Goal: Task Accomplishment & Management: Use online tool/utility

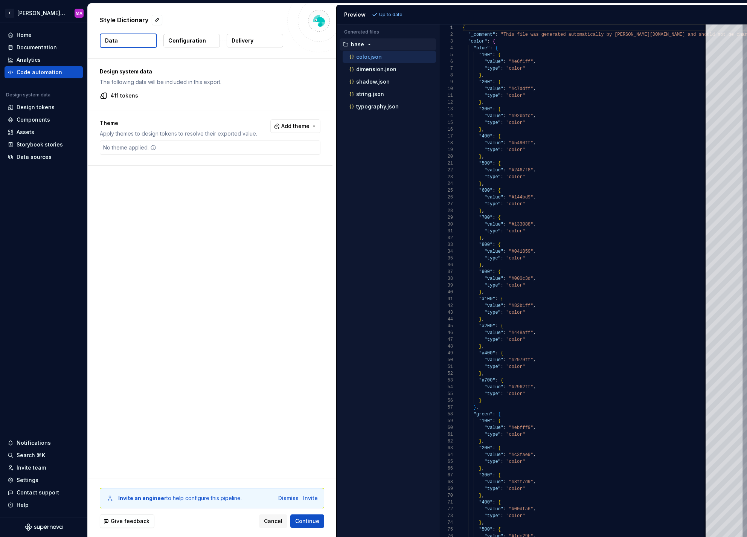
click at [204, 44] on button "Configuration" at bounding box center [191, 41] width 57 height 14
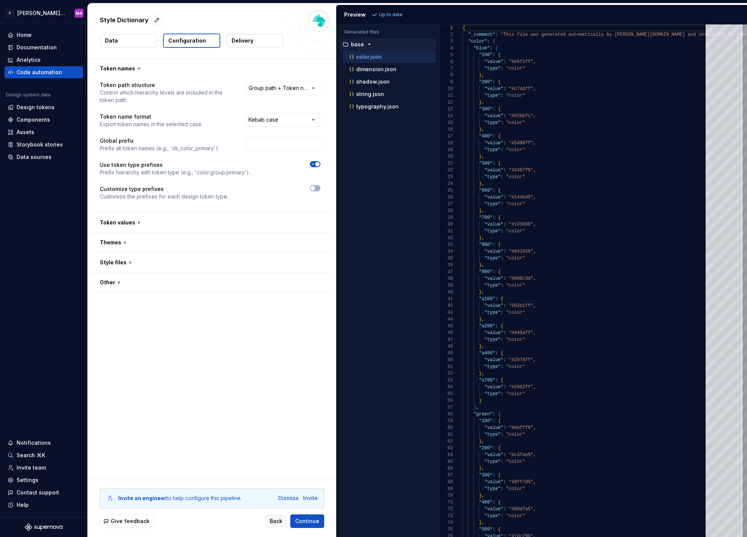
click at [249, 44] on p "Delivery" at bounding box center [243, 41] width 22 height 8
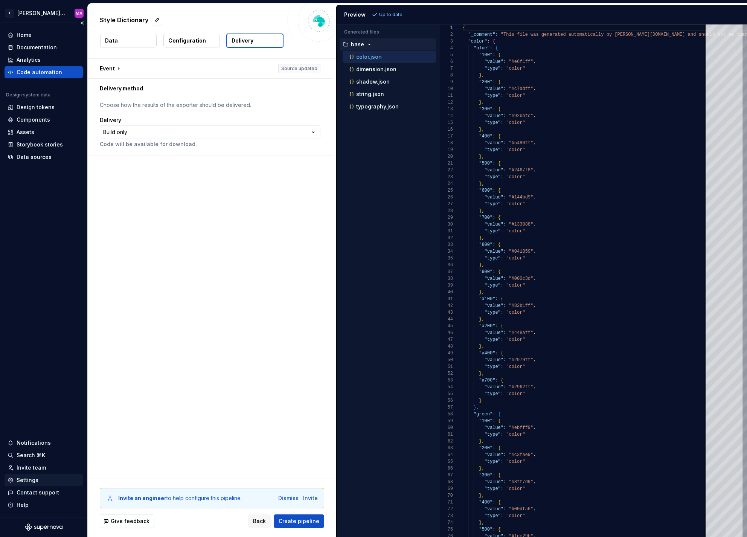
click at [58, 475] on div "Settings" at bounding box center [44, 480] width 78 height 12
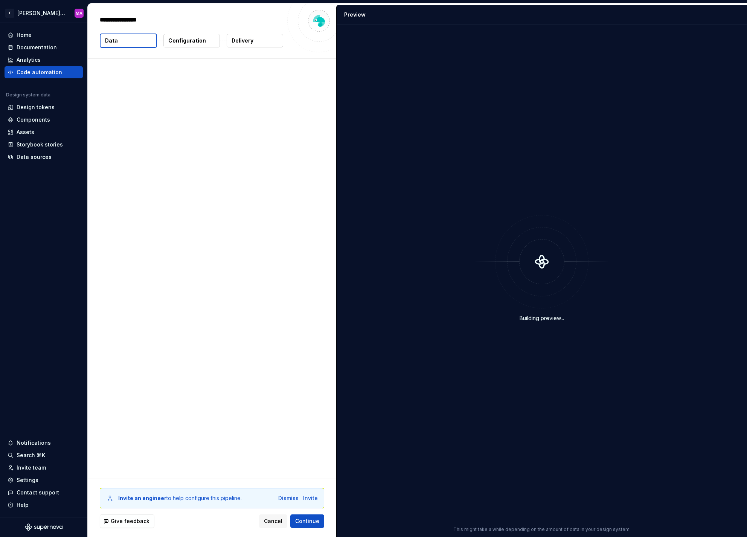
type textarea "*"
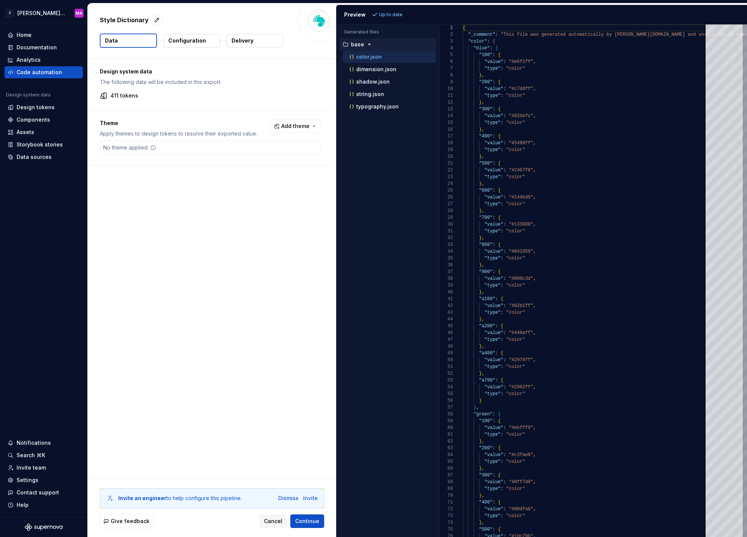
click at [208, 49] on div "Style Dictionary Data Configuration Delivery" at bounding box center [212, 30] width 249 height 55
click at [208, 44] on button "Configuration" at bounding box center [191, 41] width 57 height 14
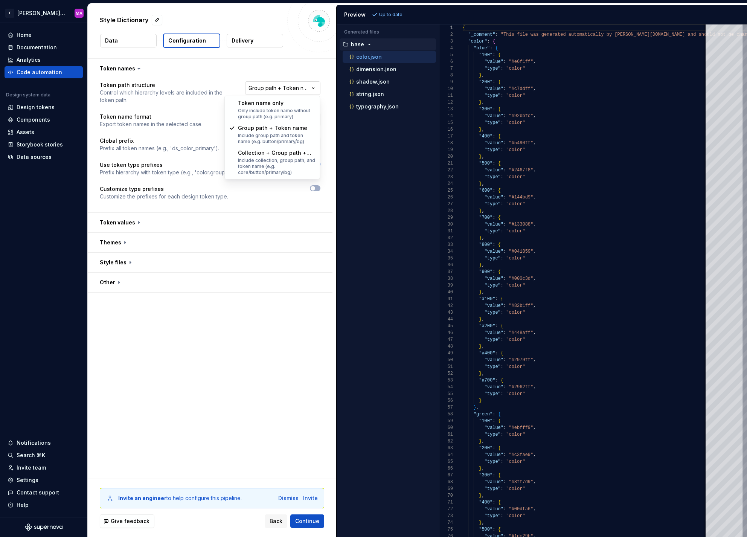
click at [312, 90] on html "**********" at bounding box center [373, 268] width 747 height 537
select select "**********"
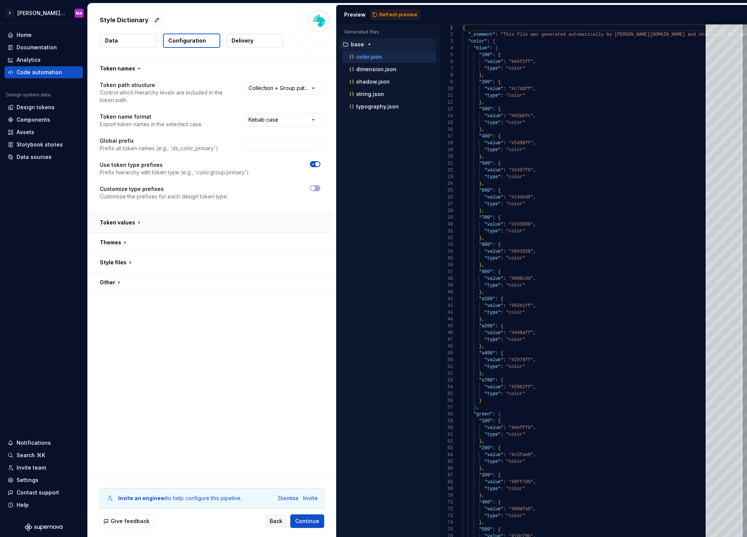
click at [159, 219] on button "button" at bounding box center [210, 223] width 245 height 20
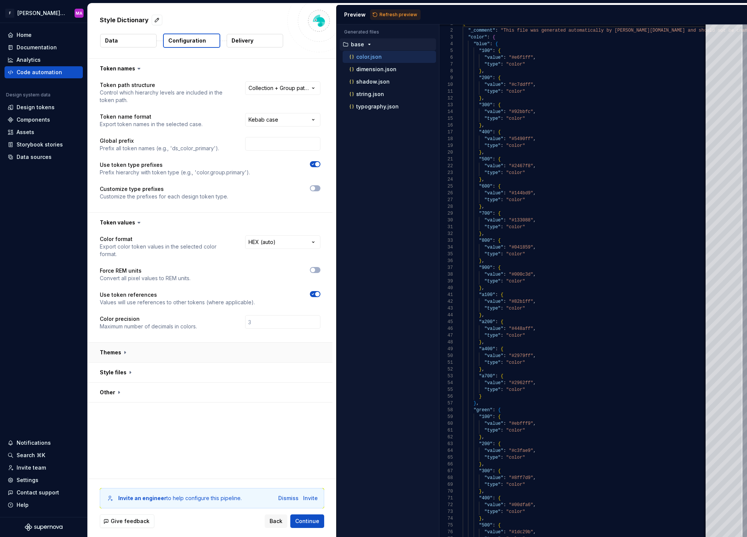
click at [116, 355] on button "button" at bounding box center [210, 353] width 245 height 20
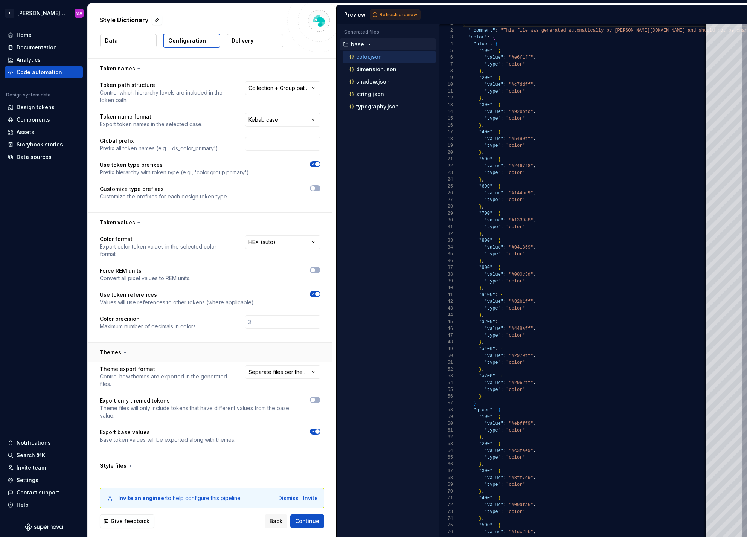
scroll to position [17, 0]
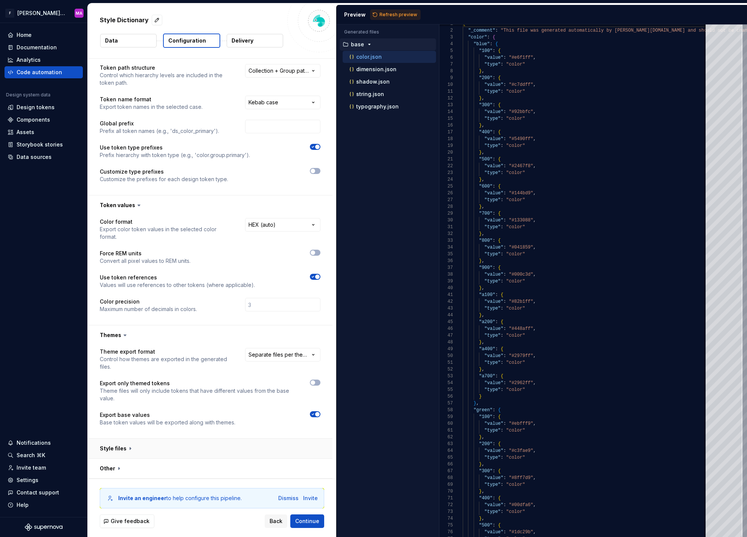
click at [178, 440] on button "button" at bounding box center [210, 449] width 245 height 20
click at [305, 524] on span "Continue" at bounding box center [307, 522] width 24 height 8
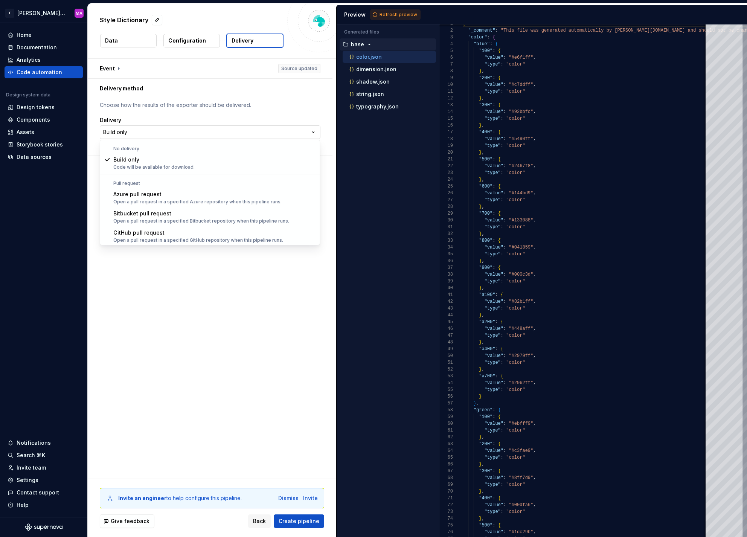
click at [140, 136] on html "**********" at bounding box center [373, 268] width 747 height 537
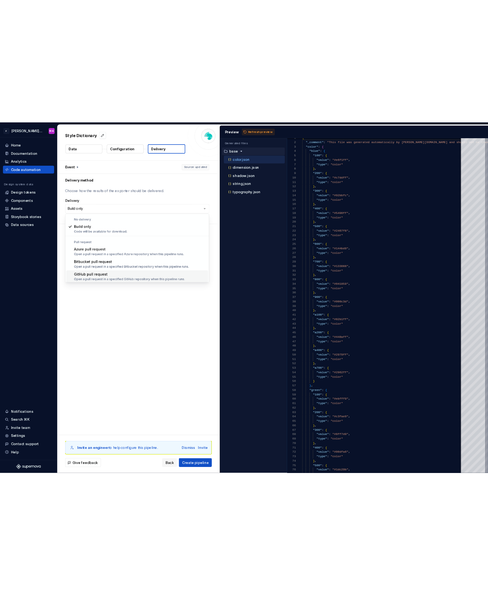
scroll to position [21, 0]
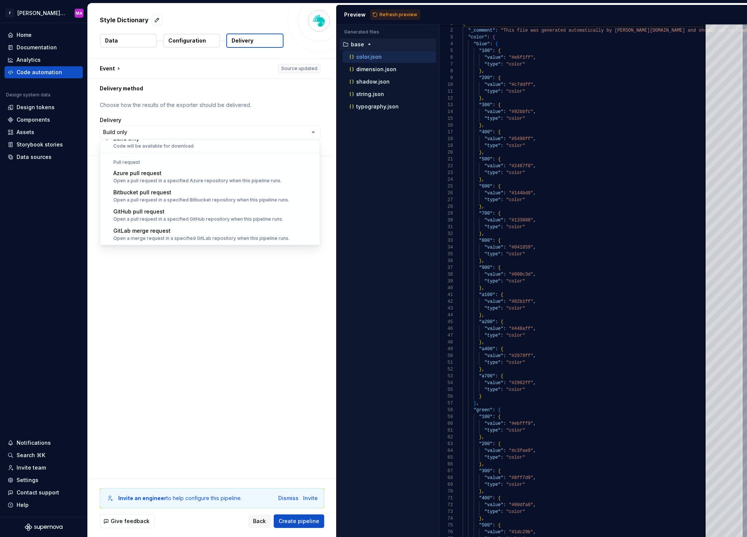
select select "******"
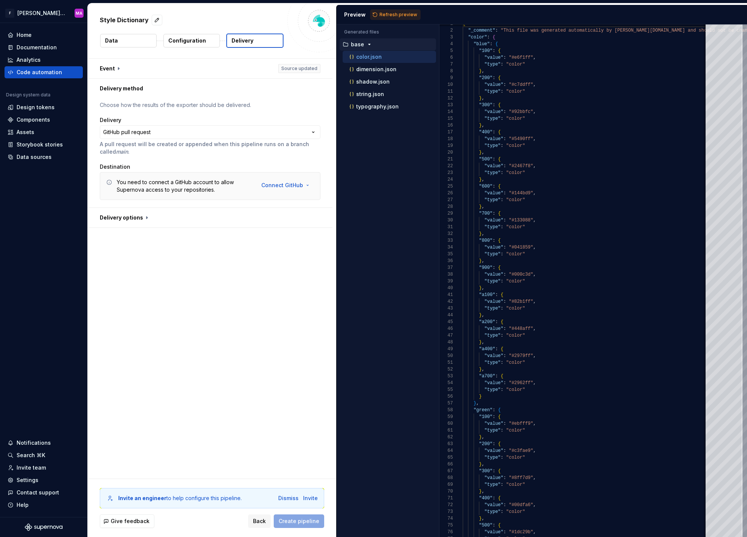
click at [292, 189] on html "**********" at bounding box center [373, 268] width 747 height 537
click at [299, 200] on span "Connect GitHub account" at bounding box center [310, 202] width 77 height 8
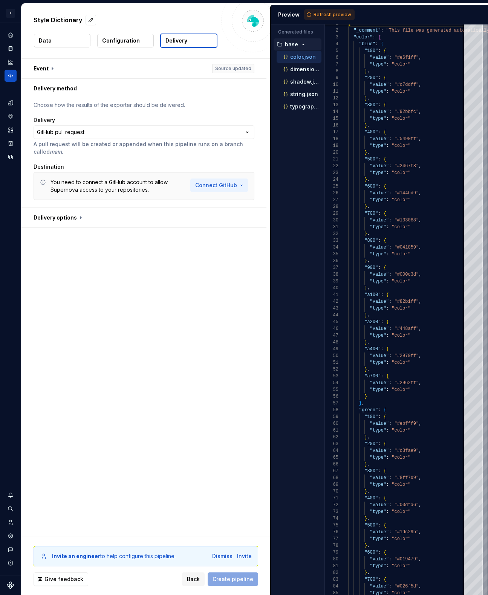
click at [224, 179] on html "**********" at bounding box center [244, 297] width 488 height 595
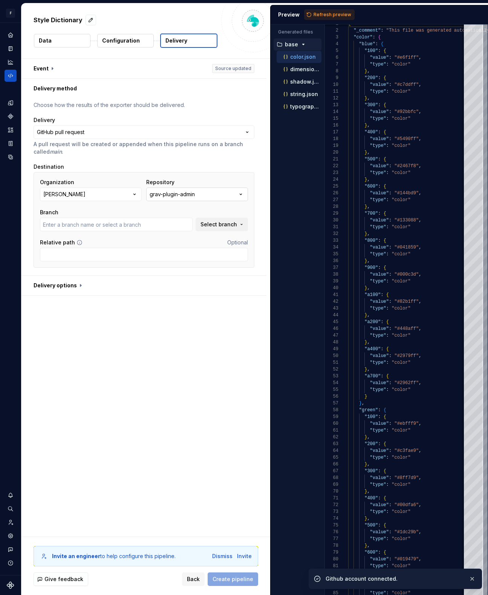
type input "composer-json"
click at [150, 197] on div "grav-plugin-admin" at bounding box center [172, 195] width 45 height 8
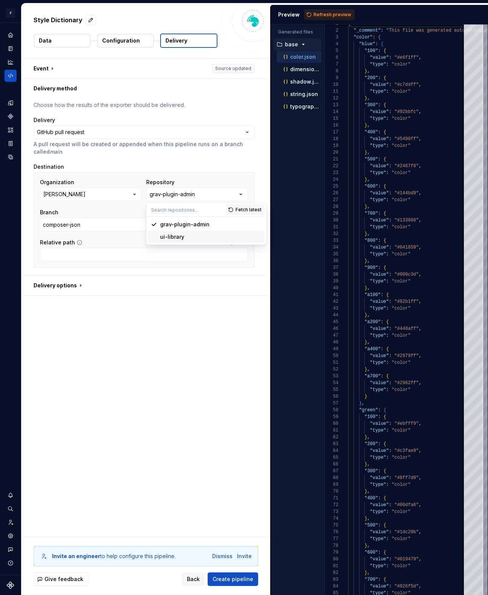
click at [208, 237] on div "ui-library" at bounding box center [211, 237] width 102 height 8
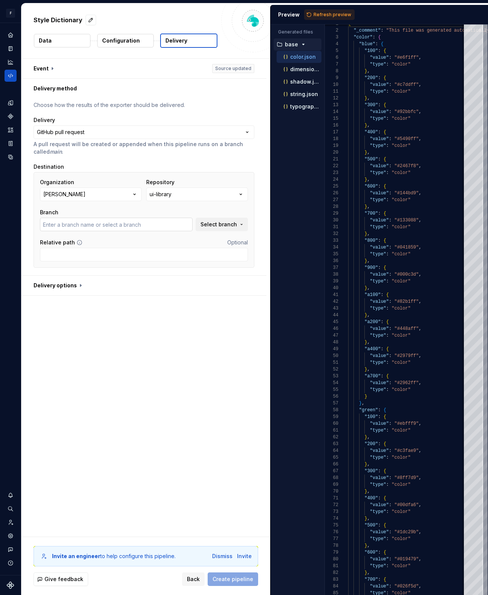
type input "bugfix/storybook-for-custom-avatar"
click at [140, 223] on input "bugfix/storybook-for-custom-avatar" at bounding box center [116, 225] width 153 height 14
click at [226, 222] on span "Select branch" at bounding box center [218, 225] width 37 height 8
click at [54, 320] on div "**********" at bounding box center [145, 298] width 249 height 478
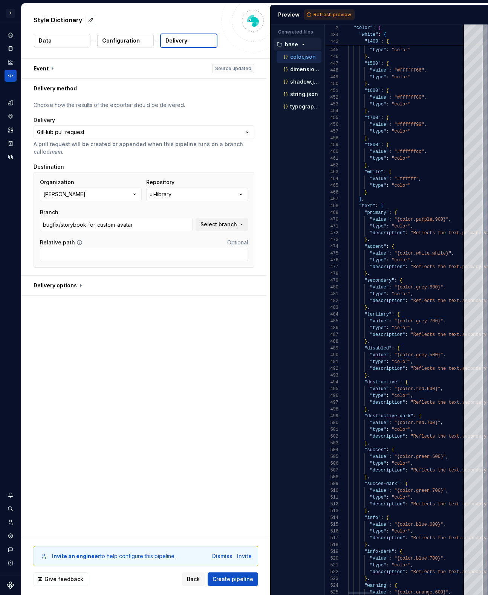
click at [487, 215] on div at bounding box center [485, 309] width 5 height 571
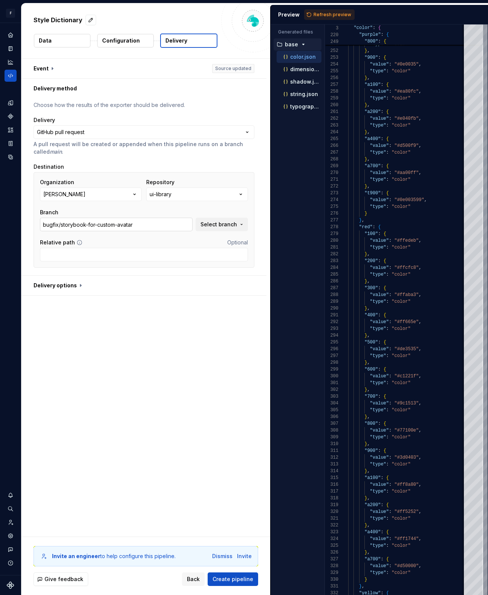
click at [105, 226] on input "bugfix/storybook-for-custom-avatar" at bounding box center [116, 225] width 153 height 14
click at [81, 287] on button "button" at bounding box center [143, 286] width 245 height 20
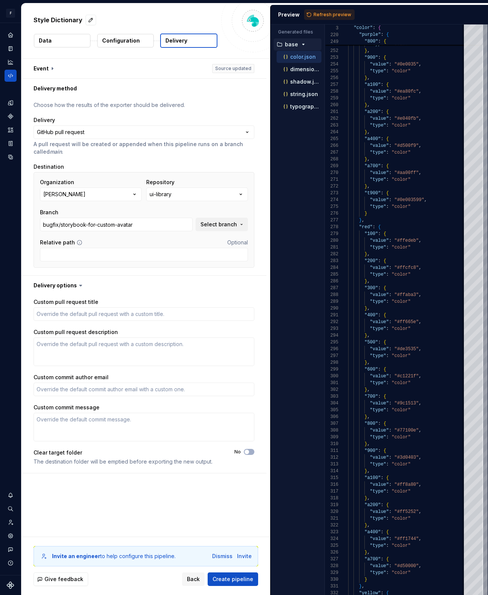
click at [136, 217] on div "Branch bugfix/storybook-for-custom-avatar" at bounding box center [116, 220] width 153 height 23
click at [128, 224] on input "bugfix/storybook-for-custom-avatar" at bounding box center [116, 225] width 153 height 14
type textarea "*"
type input "s"
type textarea "*"
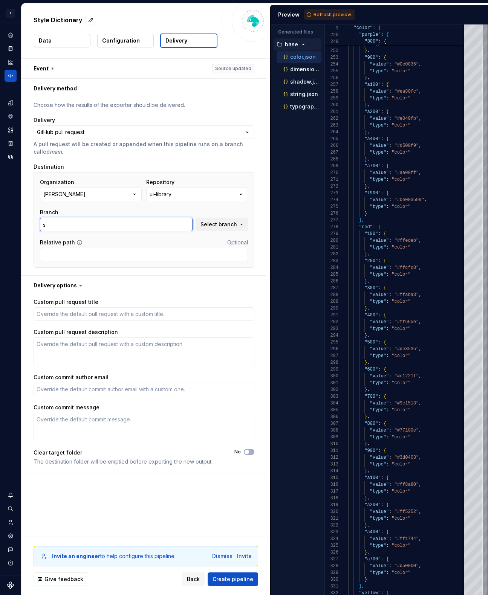
type input "su"
type textarea "*"
type input "sup"
type textarea "*"
type input "supe"
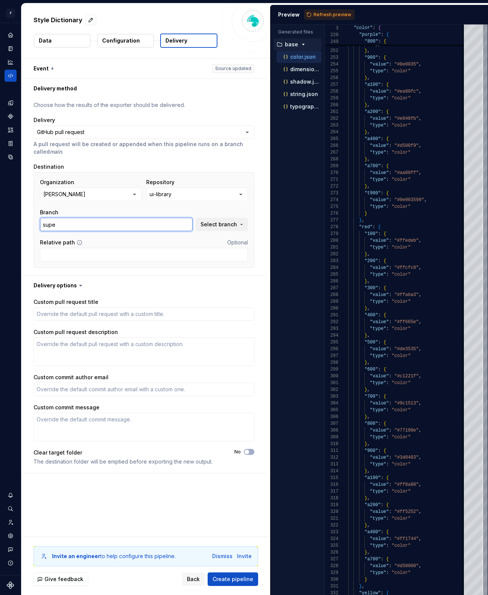
type textarea "*"
type input "super"
type textarea "*"
type input "supern"
type textarea "*"
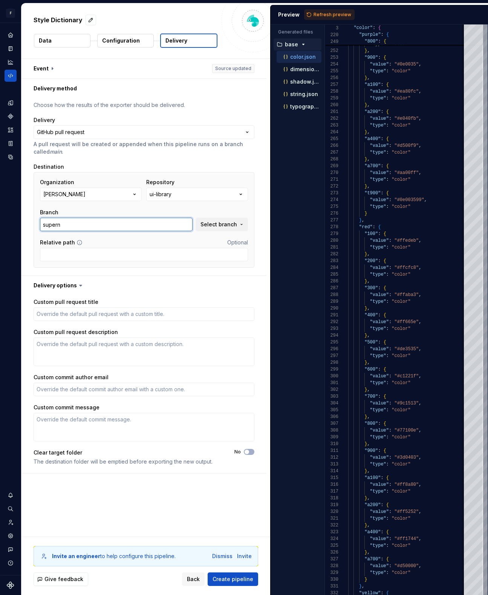
type input "superno"
type textarea "*"
type input "supernov"
type textarea "*"
type input "supernova"
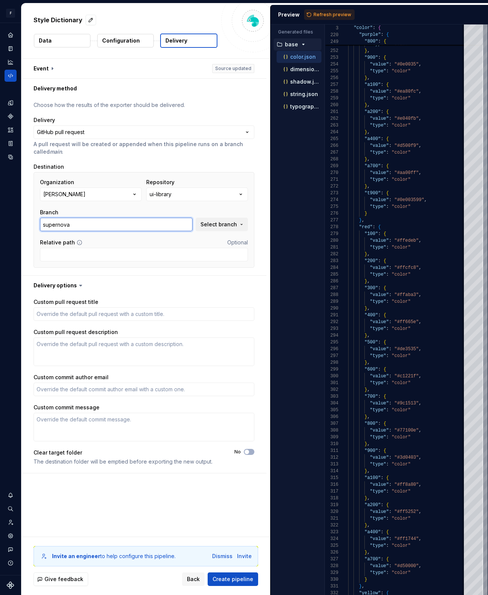
type textarea "*"
type input "s"
type textarea "*"
type input "sy"
type textarea "*"
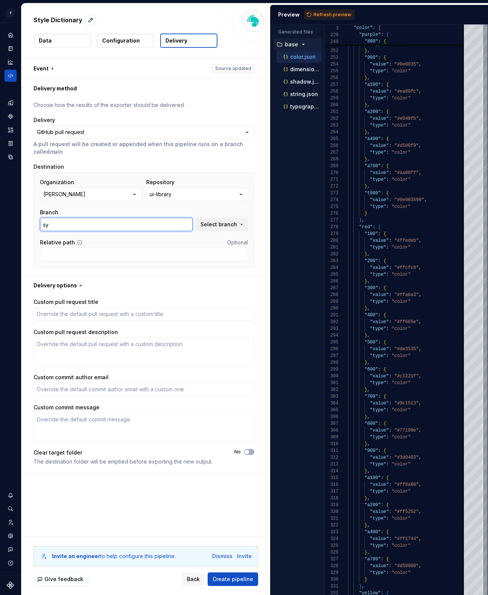
type input "syn"
type textarea "*"
type input "sync"
type textarea "*"
type input "sync/"
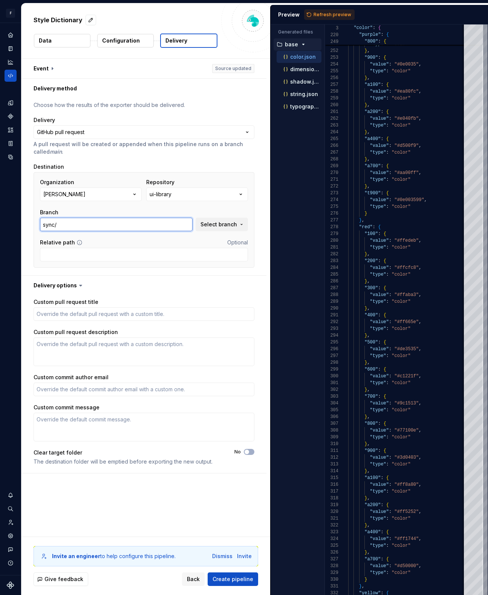
type textarea "*"
type input "sync/s"
type textarea "*"
type input "sync/su"
type textarea "*"
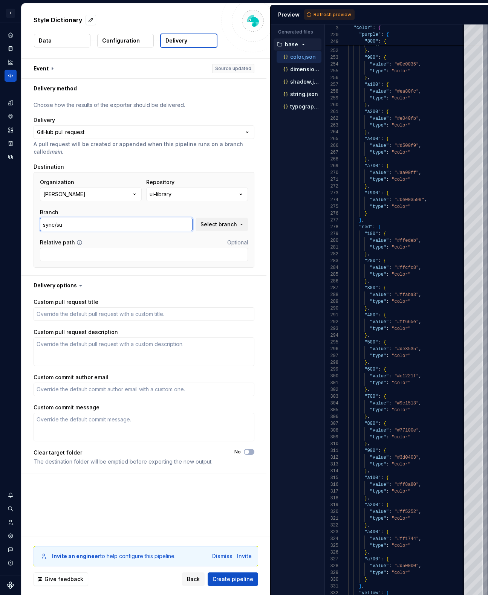
type input "sync/sup"
type textarea "*"
type input "sync/supe"
type textarea "*"
type input "sync/super"
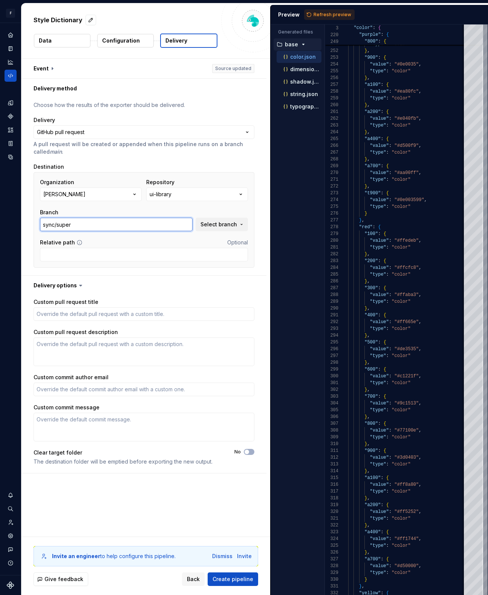
type textarea "*"
type input "sync/supern"
type textarea "*"
type input "sync/superno"
type textarea "*"
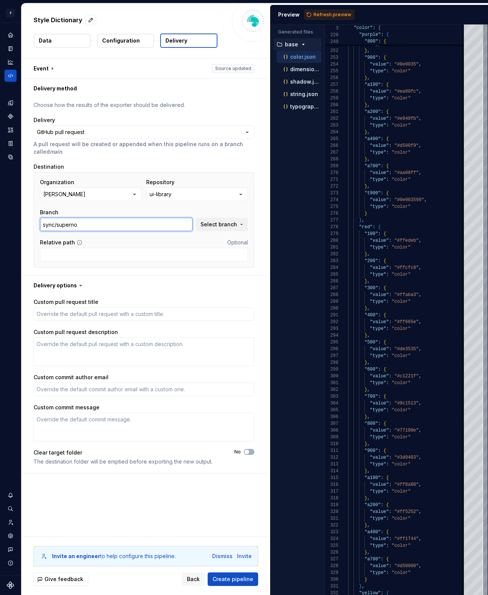
type input "sync/supernov"
type textarea "*"
type input "sync/supernova"
click at [153, 240] on div "Relative path Optional" at bounding box center [144, 243] width 208 height 8
click at [236, 210] on div "Branch sync/supernova Select branch" at bounding box center [144, 220] width 208 height 23
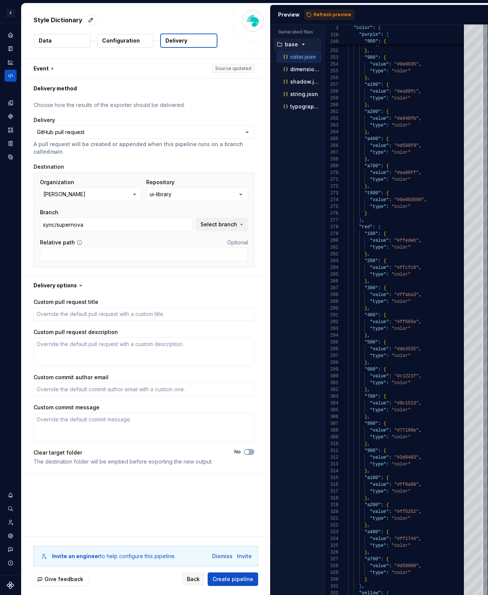
click at [236, 217] on div "Branch sync/supernova Select branch" at bounding box center [144, 220] width 208 height 23
click at [237, 217] on div "Branch sync/supernova Select branch" at bounding box center [144, 220] width 208 height 23
click at [237, 225] on button "Select branch" at bounding box center [221, 225] width 52 height 14
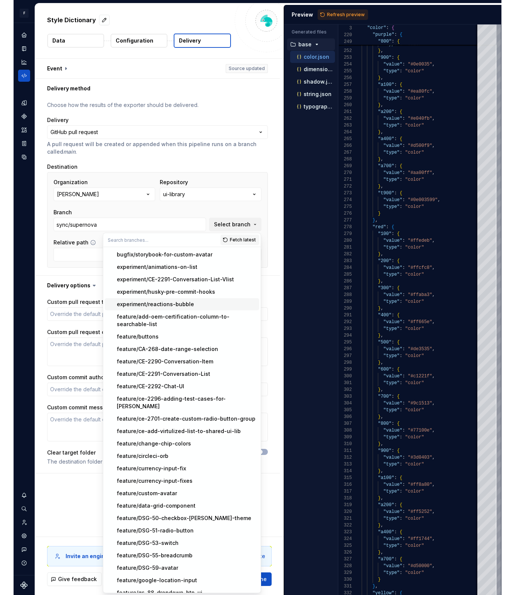
scroll to position [654, 0]
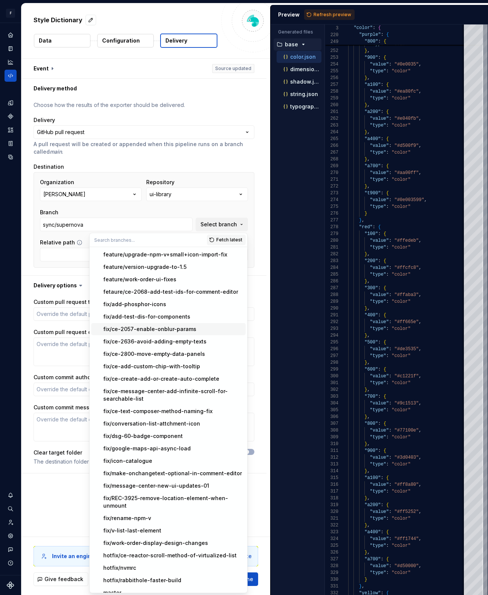
click at [269, 273] on div "**********" at bounding box center [145, 298] width 249 height 478
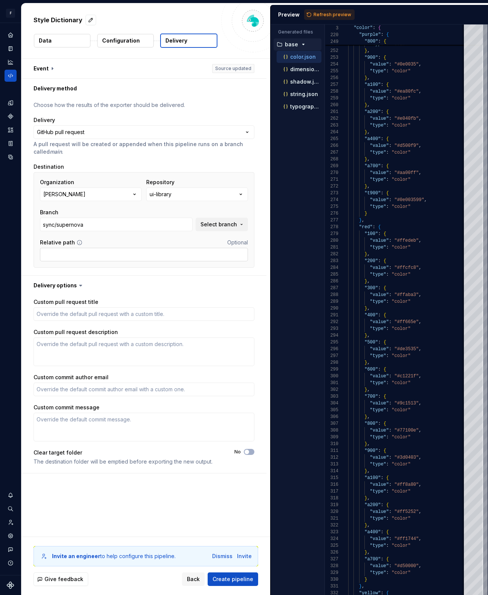
click at [122, 257] on input "Relative path" at bounding box center [144, 255] width 208 height 14
type textarea "*"
click at [134, 256] on input "src/style-dictionary" at bounding box center [144, 255] width 208 height 14
type input "src/style-dictionary/"
click at [254, 448] on div "Custom pull request title Custom pull request description Custom commit author …" at bounding box center [144, 384] width 221 height 172
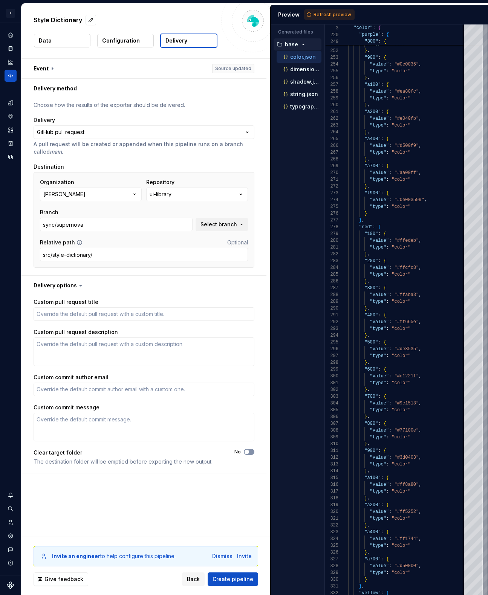
click at [248, 451] on icon "button" at bounding box center [247, 452] width 6 height 5
click at [243, 579] on span "Create pipeline" at bounding box center [232, 580] width 41 height 8
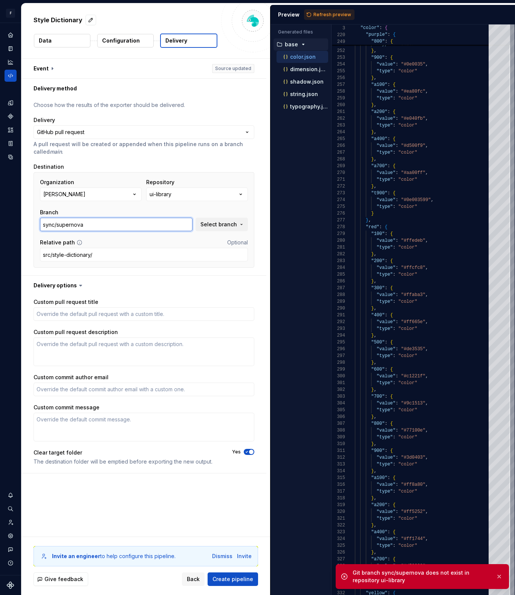
drag, startPoint x: 92, startPoint y: 224, endPoint x: 38, endPoint y: 221, distance: 53.9
click at [38, 221] on div "Organization fixico Repository ui-library Branch sync/supernova Select branch R…" at bounding box center [144, 220] width 221 height 96
click at [208, 228] on span "Select branch" at bounding box center [218, 225] width 37 height 8
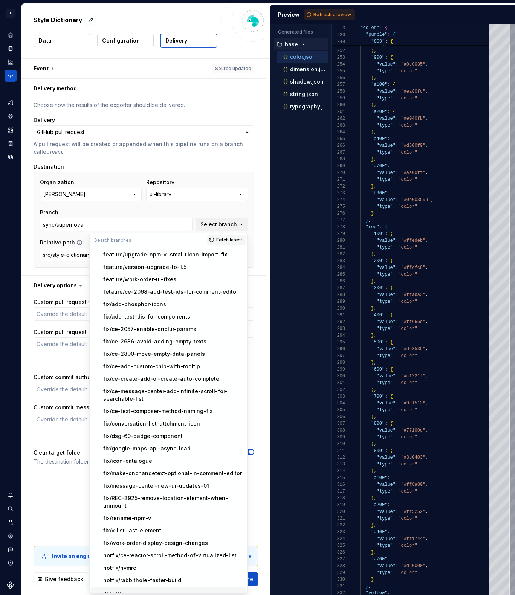
click at [120, 589] on div "master" at bounding box center [112, 593] width 18 height 8
type textarea "*"
type input "master"
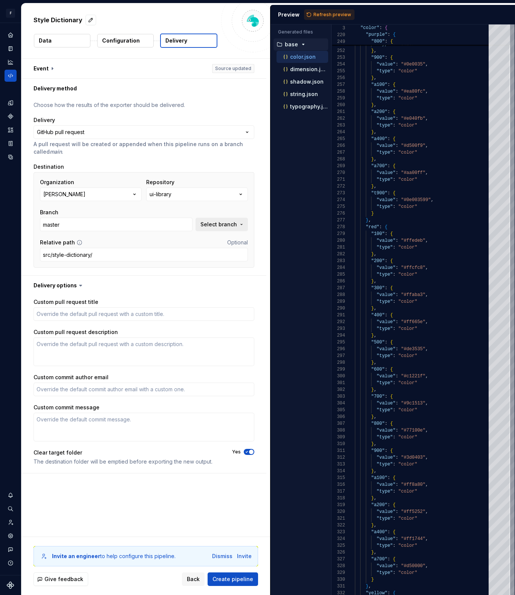
click at [242, 220] on button "Select branch" at bounding box center [221, 225] width 52 height 14
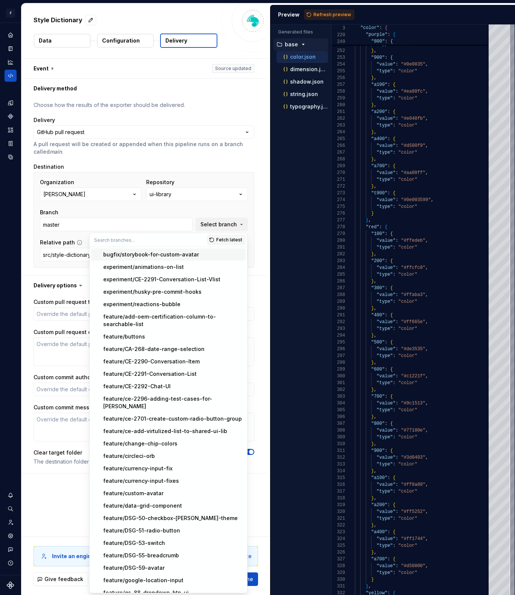
click at [241, 212] on div "Branch master Select branch" at bounding box center [144, 220] width 208 height 23
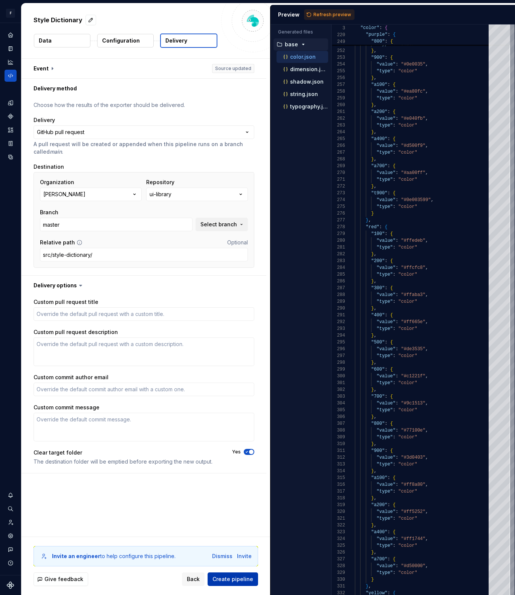
click at [256, 582] on button "Create pipeline" at bounding box center [233, 580] width 50 height 14
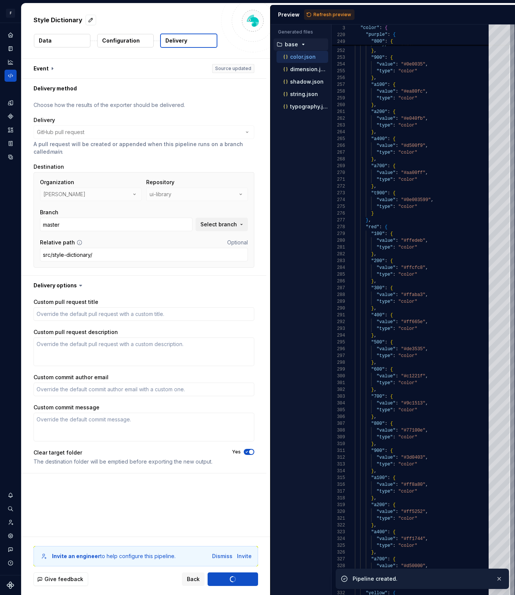
type textarea "*"
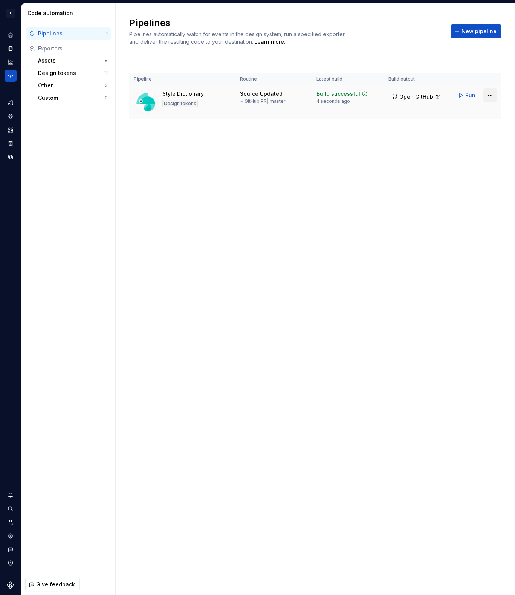
click at [485, 95] on html "F Fixico UI MA Design system data Code automation Pipelines 1 Exporters Assets …" at bounding box center [257, 297] width 515 height 595
click at [480, 112] on div "Edit pipeline" at bounding box center [480, 112] width 64 height 8
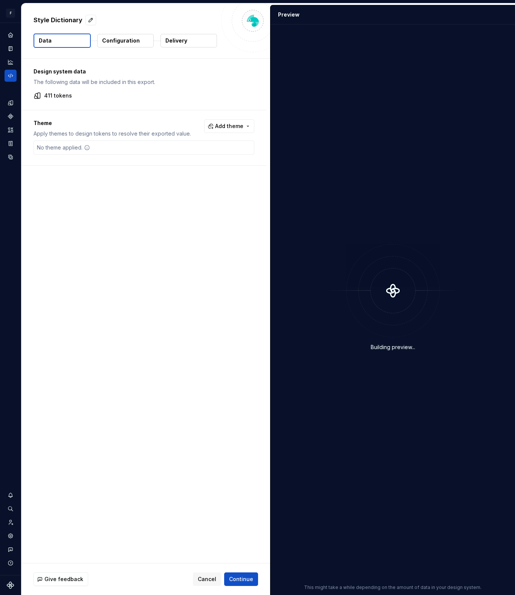
click at [133, 47] on button "Configuration" at bounding box center [125, 41] width 57 height 14
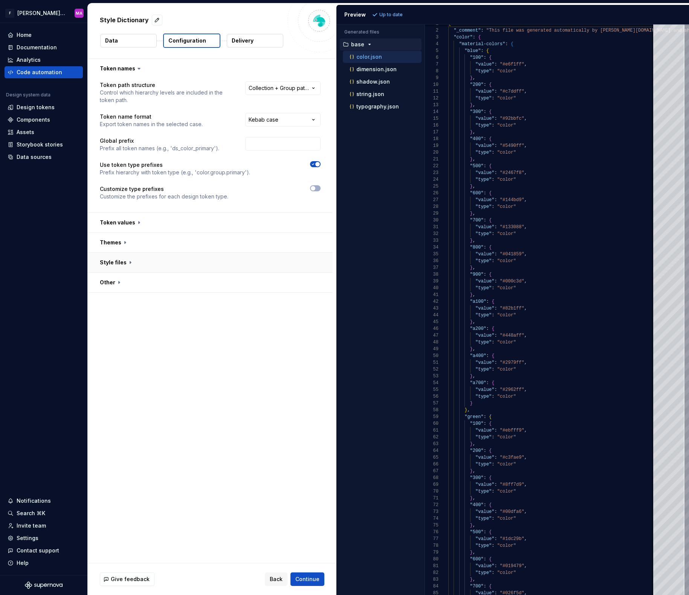
click at [138, 260] on button "button" at bounding box center [210, 263] width 245 height 20
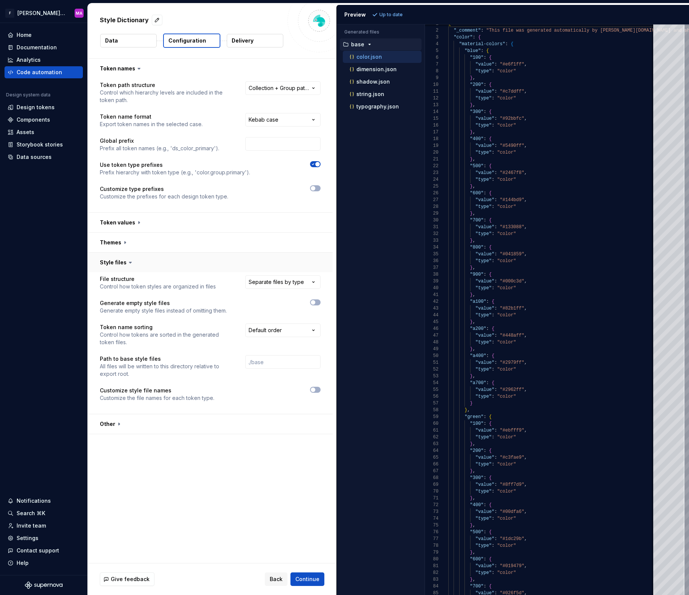
click at [159, 254] on button "button" at bounding box center [210, 263] width 245 height 20
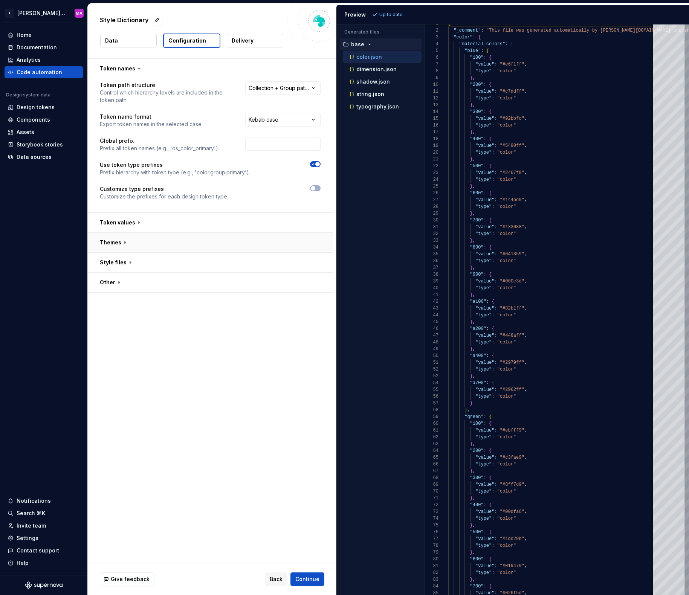
click at [163, 245] on button "button" at bounding box center [210, 243] width 245 height 20
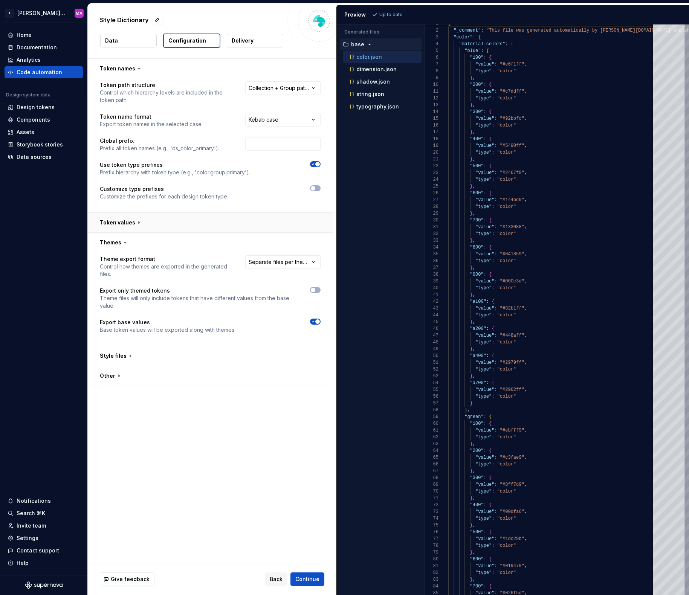
click at [173, 226] on button "button" at bounding box center [210, 223] width 245 height 20
